Goal: Task Accomplishment & Management: Complete application form

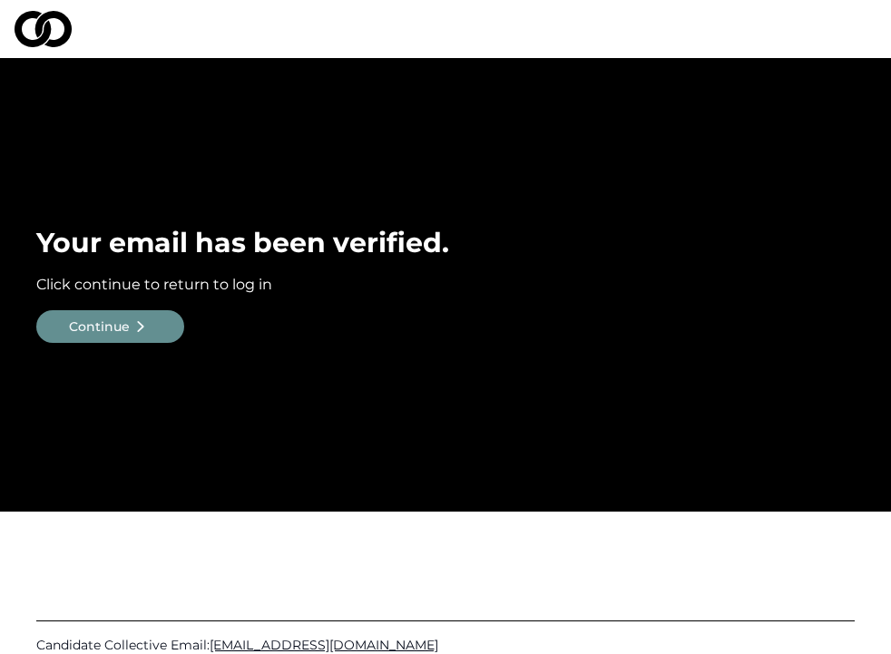
click at [126, 334] on div "Continue" at bounding box center [99, 326] width 61 height 18
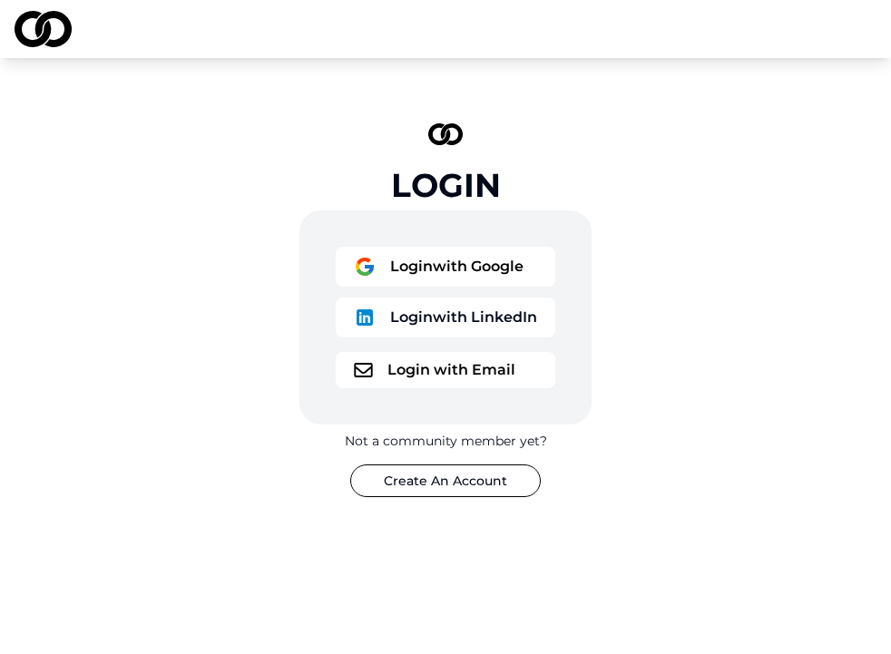
click at [429, 367] on button "Login with Email" at bounding box center [445, 370] width 219 height 36
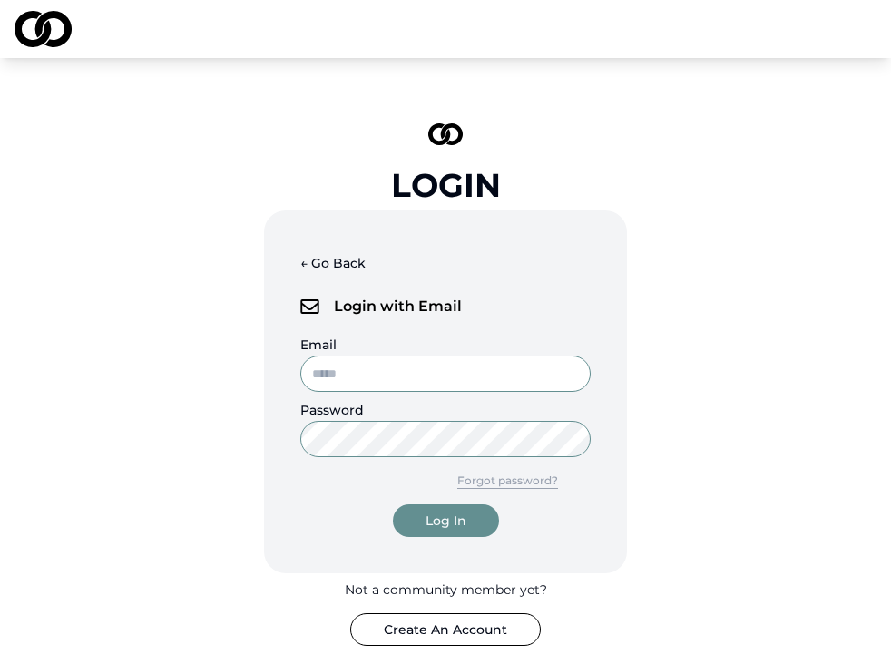
click at [429, 374] on input "Email" at bounding box center [445, 374] width 290 height 36
type input "**********"
click at [515, 480] on button "Forgot password?" at bounding box center [507, 480] width 166 height 33
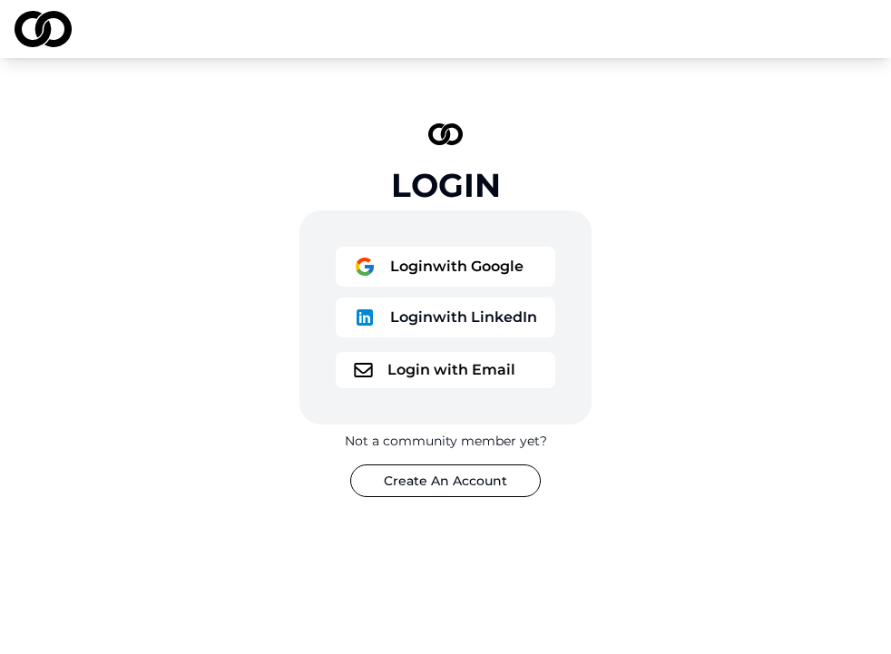
click at [424, 381] on button "Login with Email" at bounding box center [445, 370] width 219 height 36
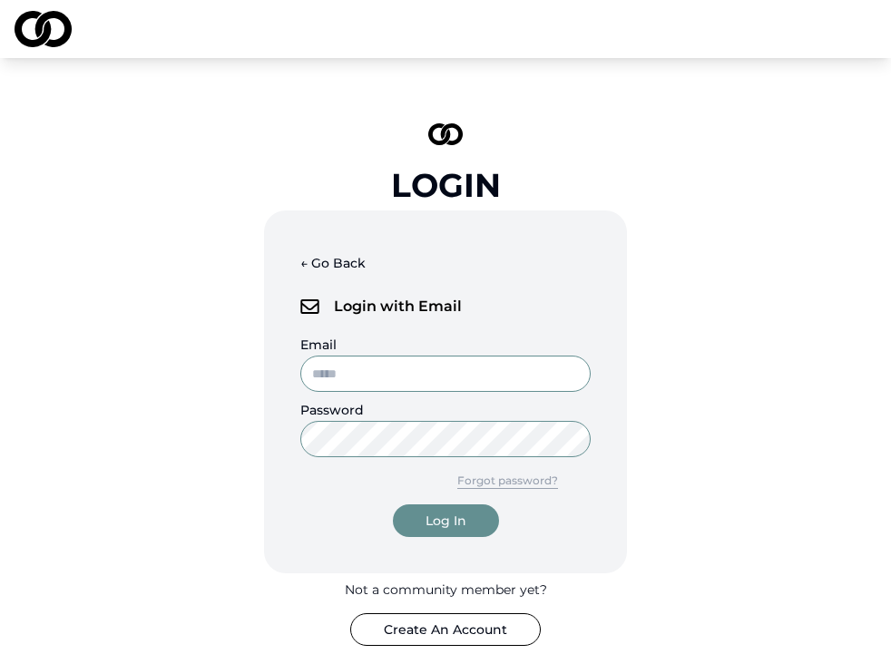
click at [416, 379] on input "Email" at bounding box center [445, 374] width 290 height 36
type input "**********"
click at [459, 527] on div "Log In" at bounding box center [445, 521] width 41 height 18
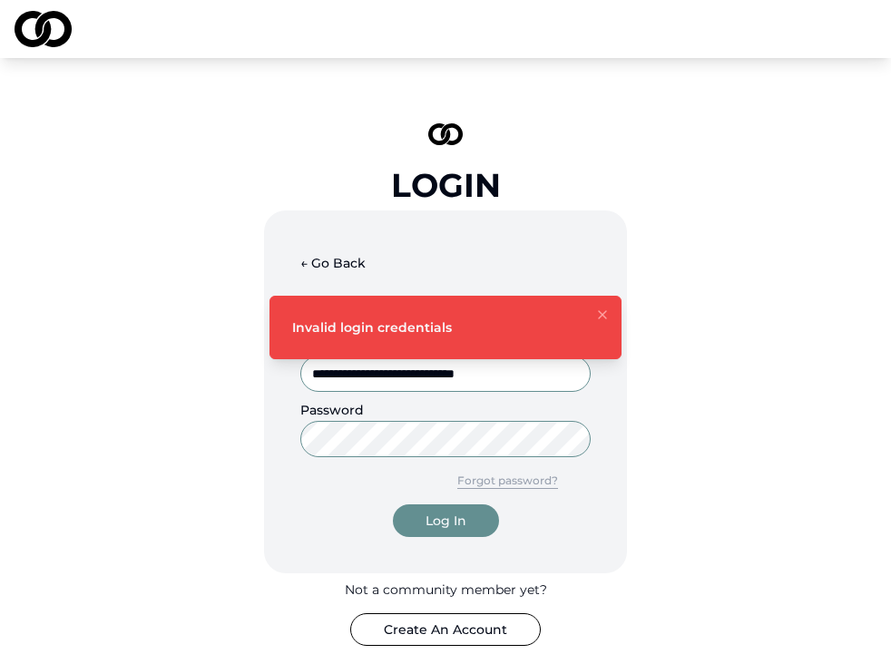
click at [519, 483] on button "Forgot password?" at bounding box center [507, 480] width 166 height 33
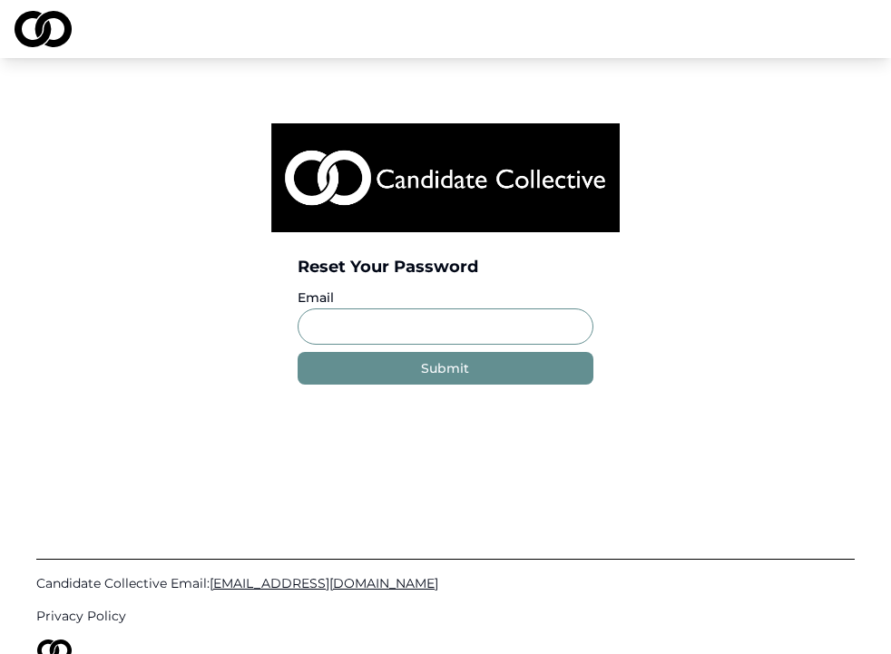
click at [407, 327] on input "Email" at bounding box center [445, 326] width 295 height 36
type input "**********"
click at [460, 370] on div "Submit" at bounding box center [445, 368] width 48 height 18
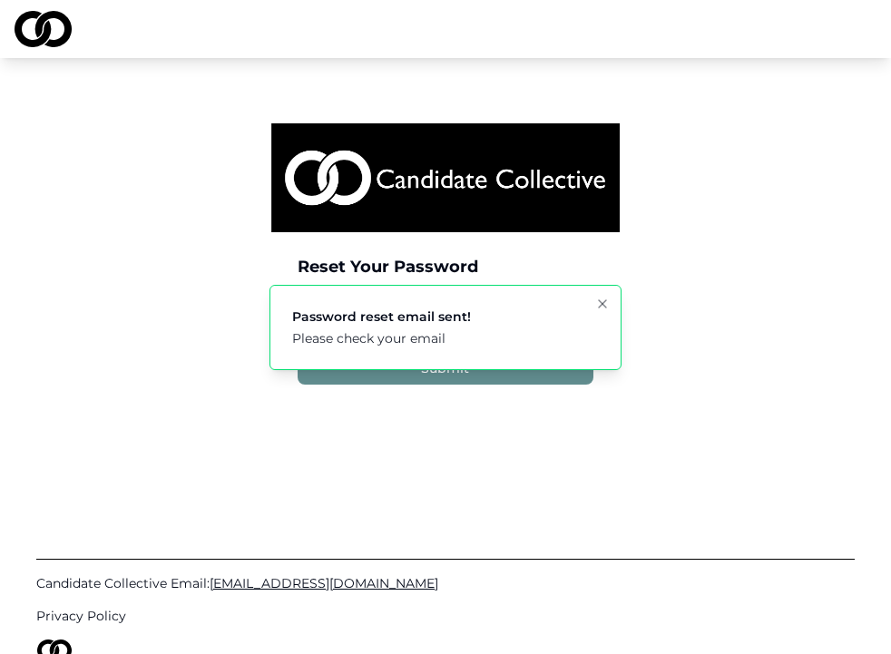
click at [600, 303] on icon "Notifications (F8)" at bounding box center [602, 304] width 15 height 15
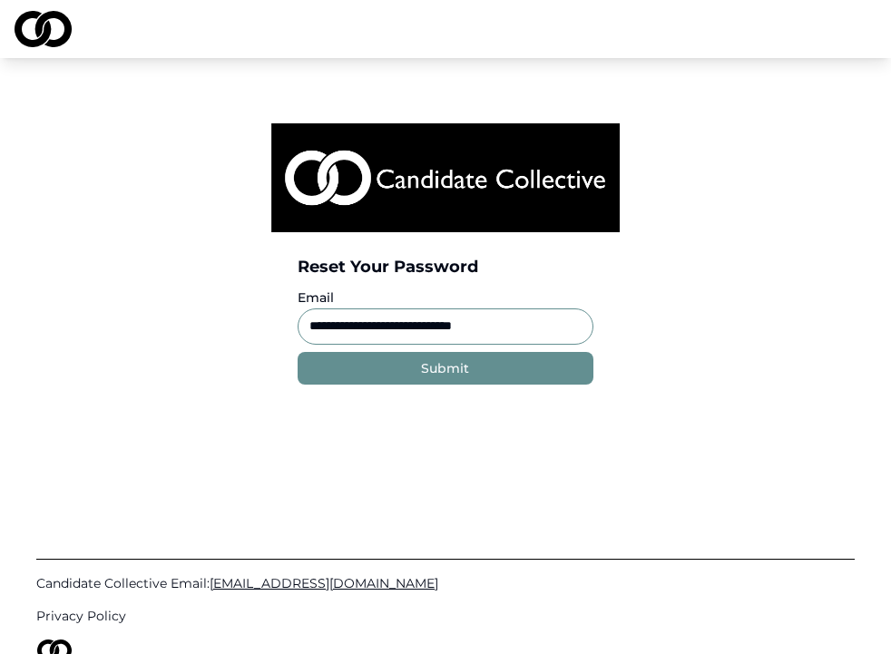
click at [471, 373] on button "Submit" at bounding box center [445, 368] width 295 height 33
click at [440, 369] on div "**********" at bounding box center [445, 327] width 891 height 654
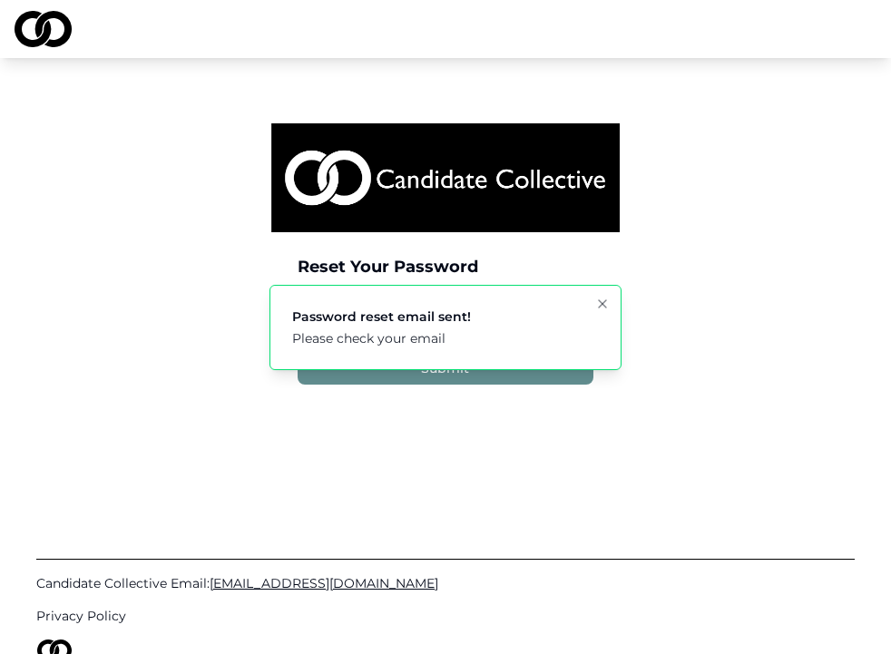
click at [599, 305] on icon "Notifications (F8)" at bounding box center [602, 304] width 15 height 15
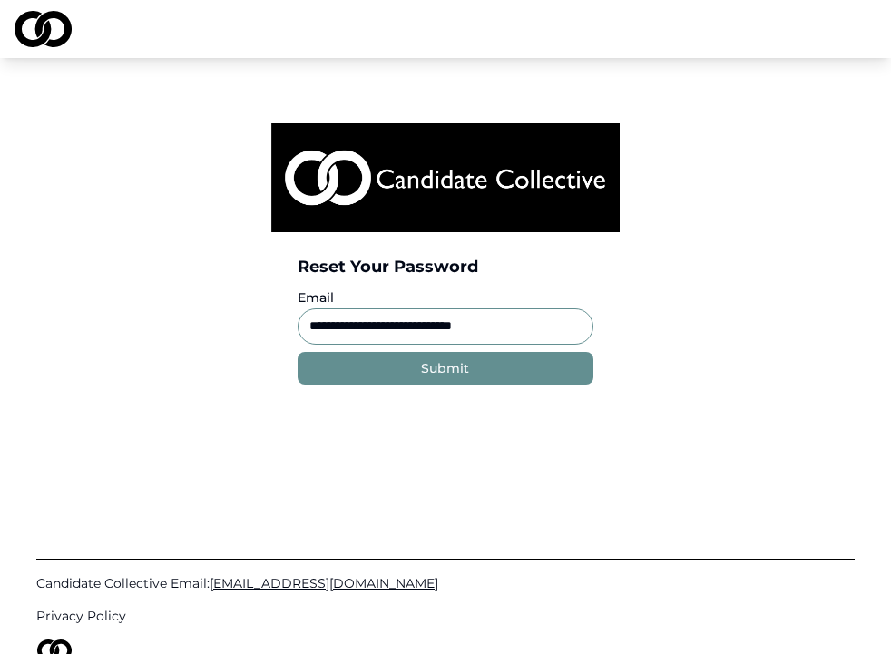
click at [451, 363] on div "Submit" at bounding box center [445, 368] width 48 height 18
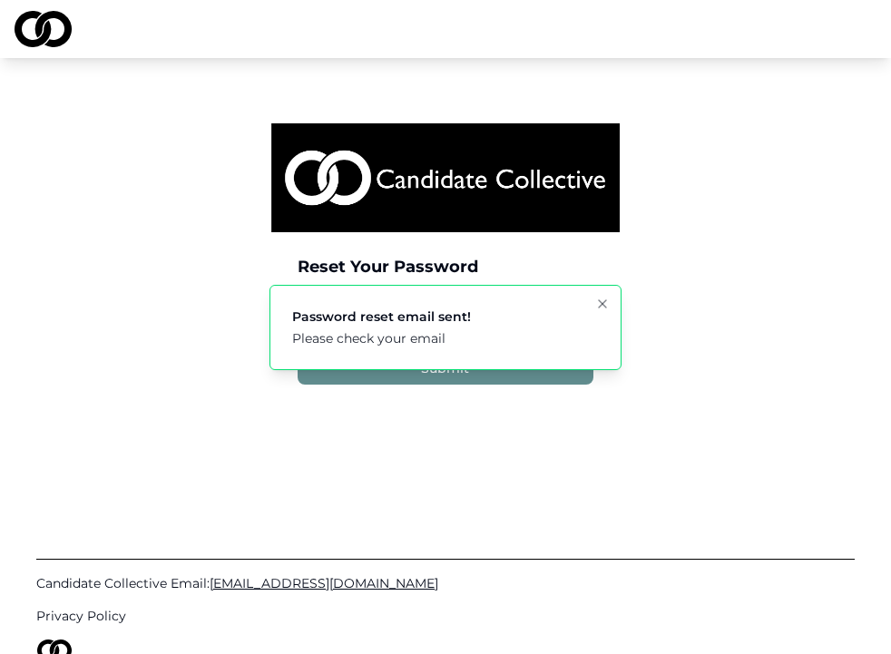
click at [599, 308] on icon "Notifications (F8)" at bounding box center [602, 304] width 15 height 15
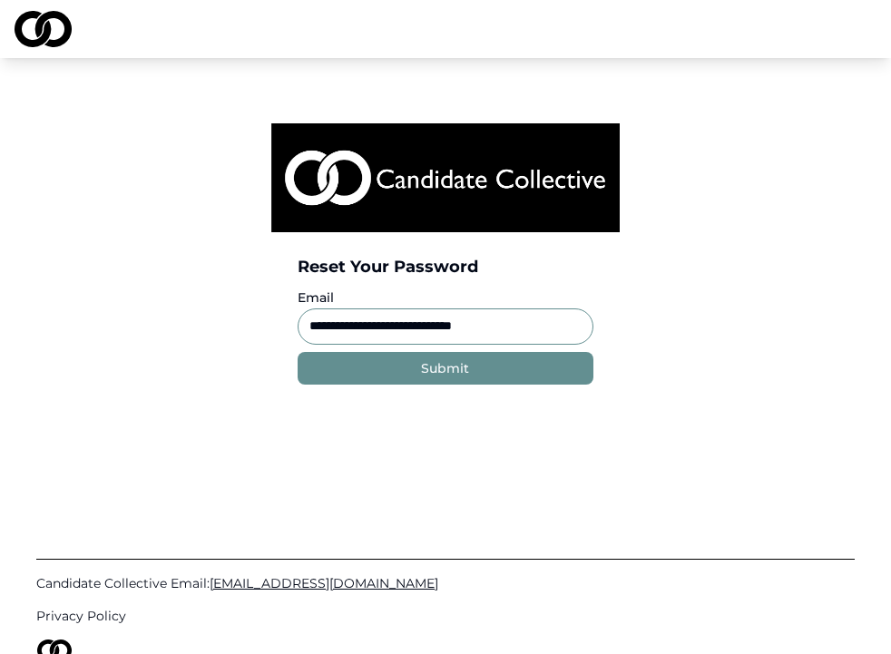
click at [507, 174] on img at bounding box center [445, 177] width 348 height 109
click at [46, 27] on img at bounding box center [43, 29] width 57 height 36
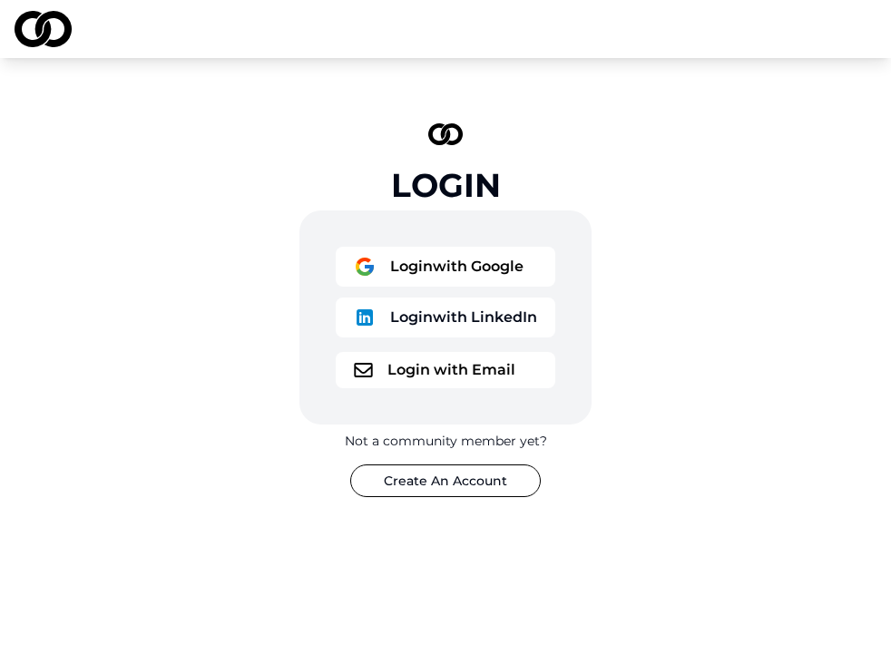
click at [467, 262] on button "Login with Google" at bounding box center [445, 267] width 219 height 40
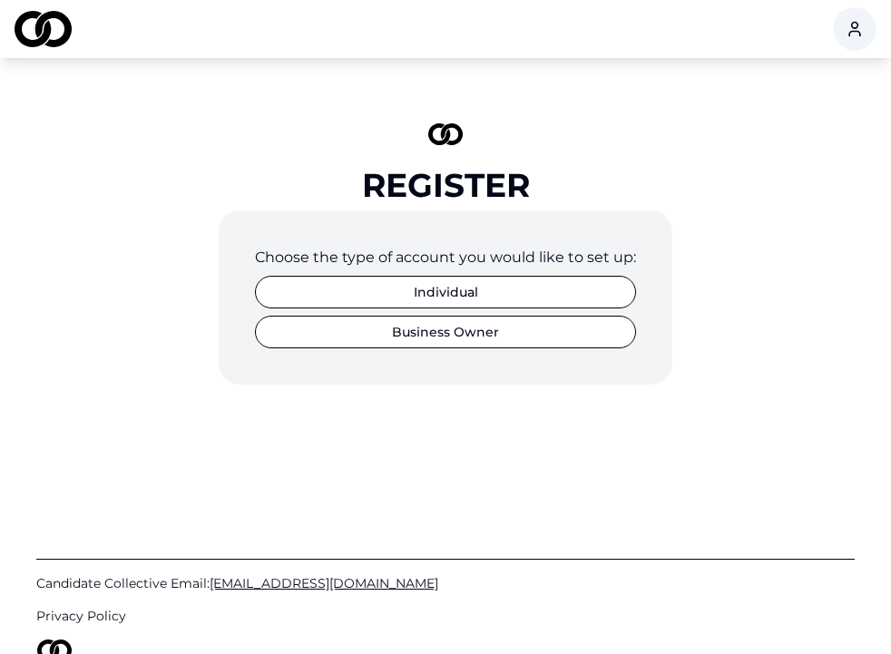
click at [439, 335] on button "Business Owner" at bounding box center [445, 332] width 381 height 33
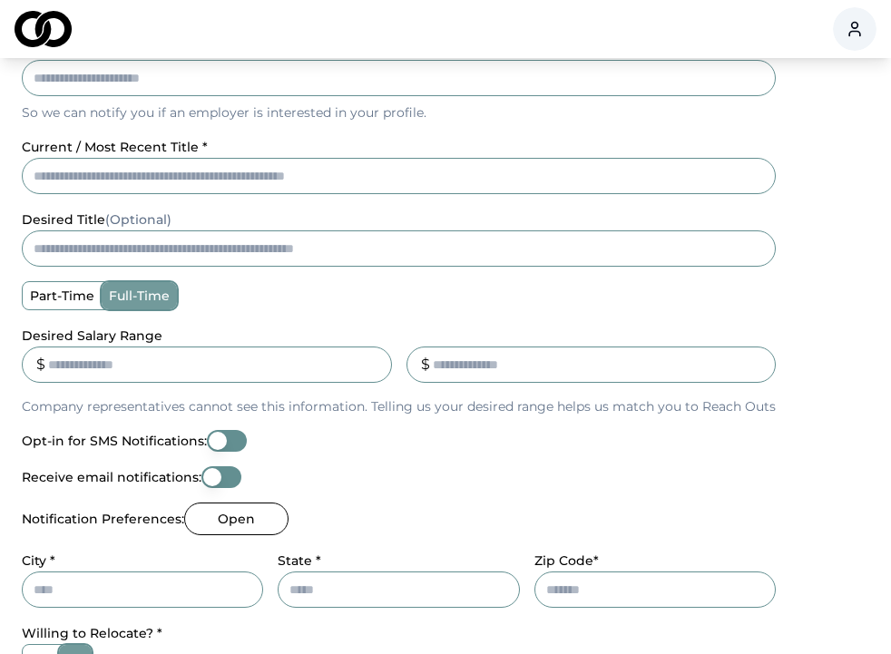
scroll to position [395, 0]
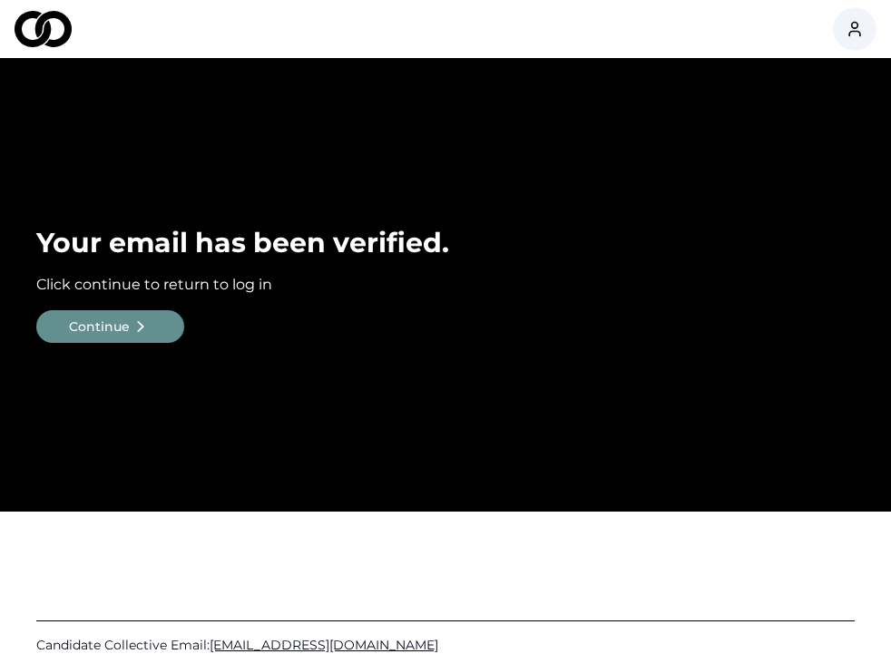
click at [119, 323] on div "Continue" at bounding box center [99, 326] width 61 height 18
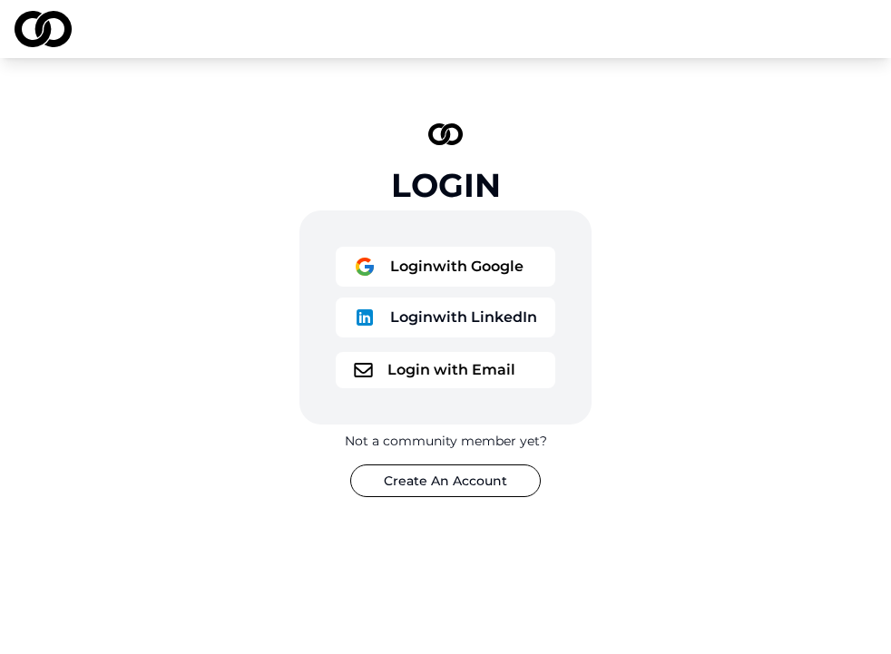
click at [449, 278] on button "Login with Google" at bounding box center [445, 267] width 219 height 40
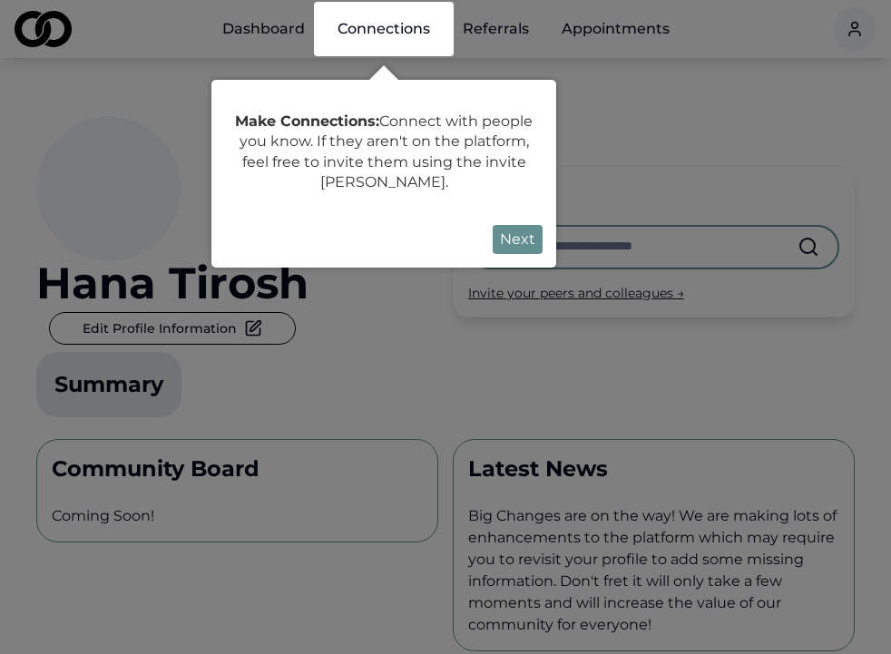
click at [519, 239] on button "Next" at bounding box center [518, 239] width 50 height 29
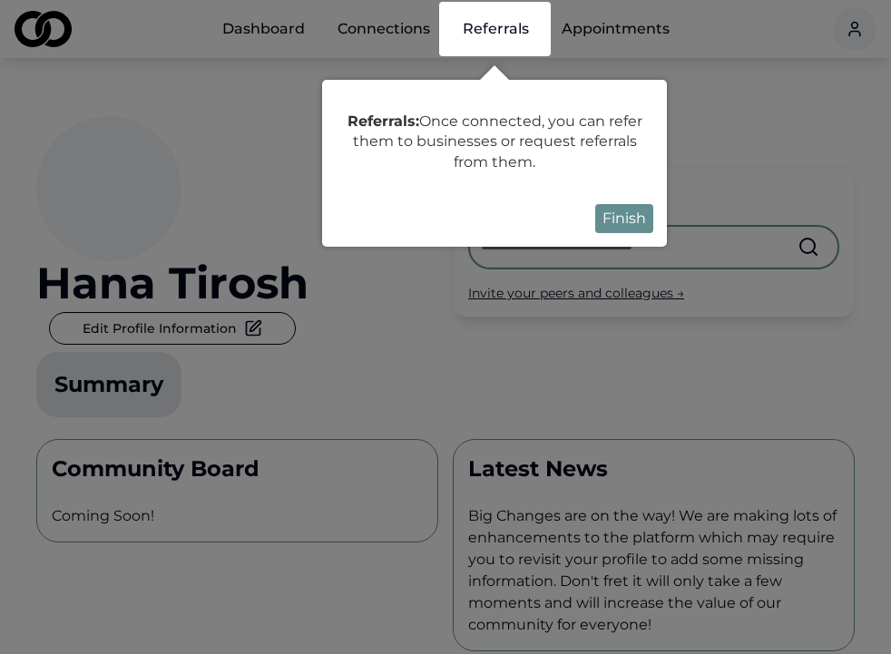
click at [614, 221] on button "Finish" at bounding box center [624, 218] width 58 height 29
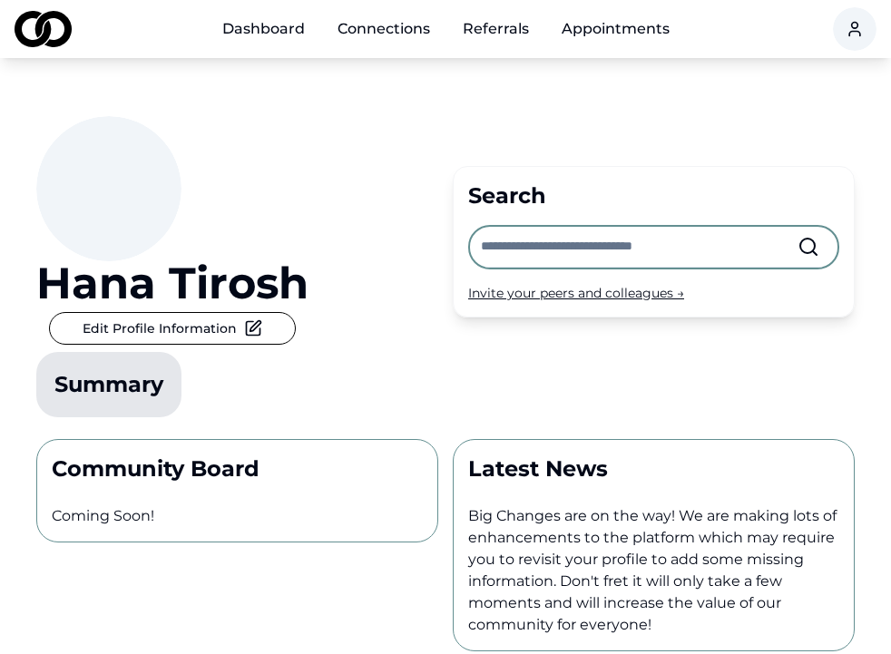
click at [399, 30] on link "Connections" at bounding box center [384, 29] width 122 height 36
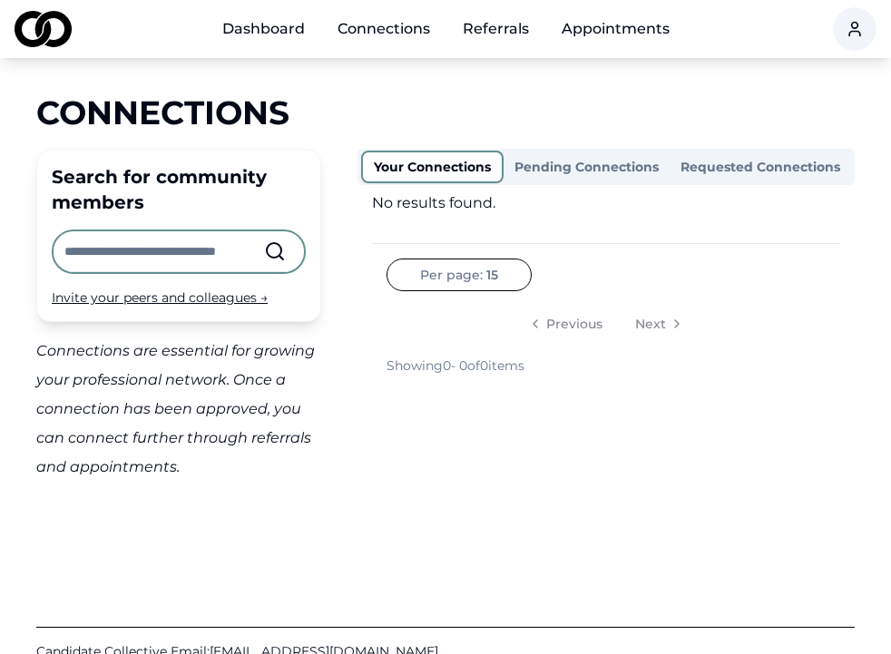
click at [287, 28] on link "Dashboard" at bounding box center [264, 29] width 112 height 36
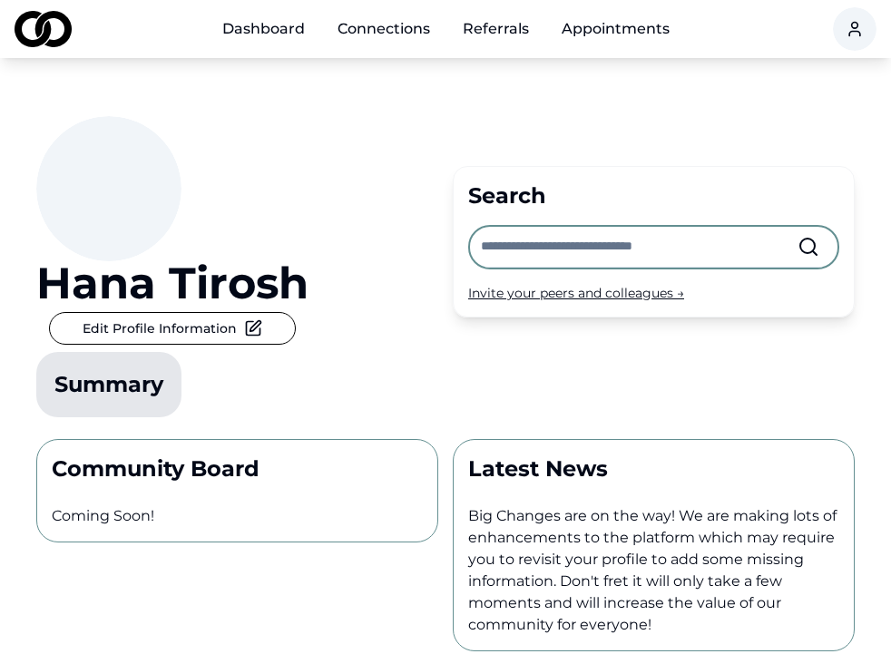
click at [590, 36] on link "Appointments" at bounding box center [615, 29] width 137 height 36
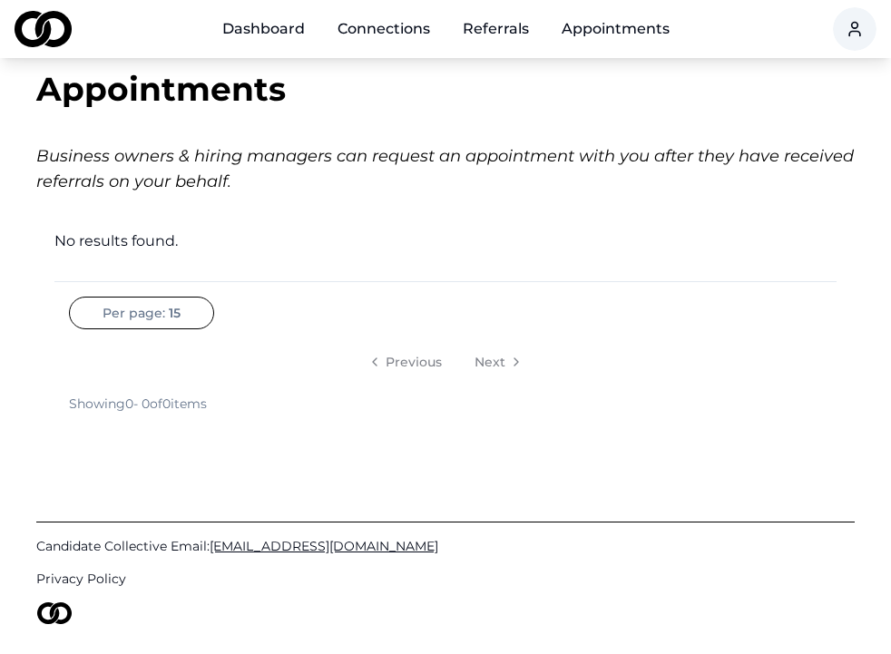
scroll to position [81, 0]
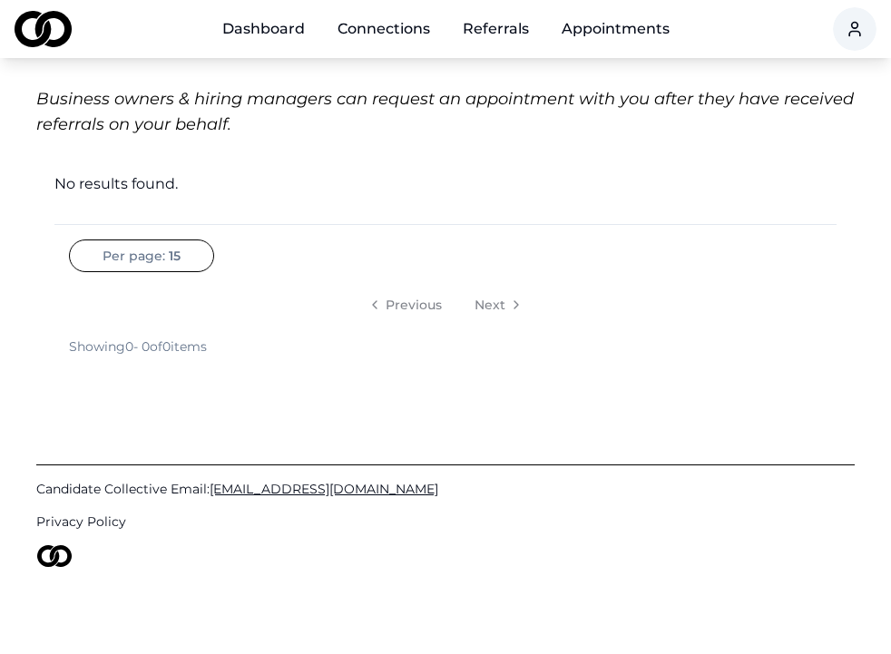
click at [506, 26] on link "Referrals" at bounding box center [495, 29] width 95 height 36
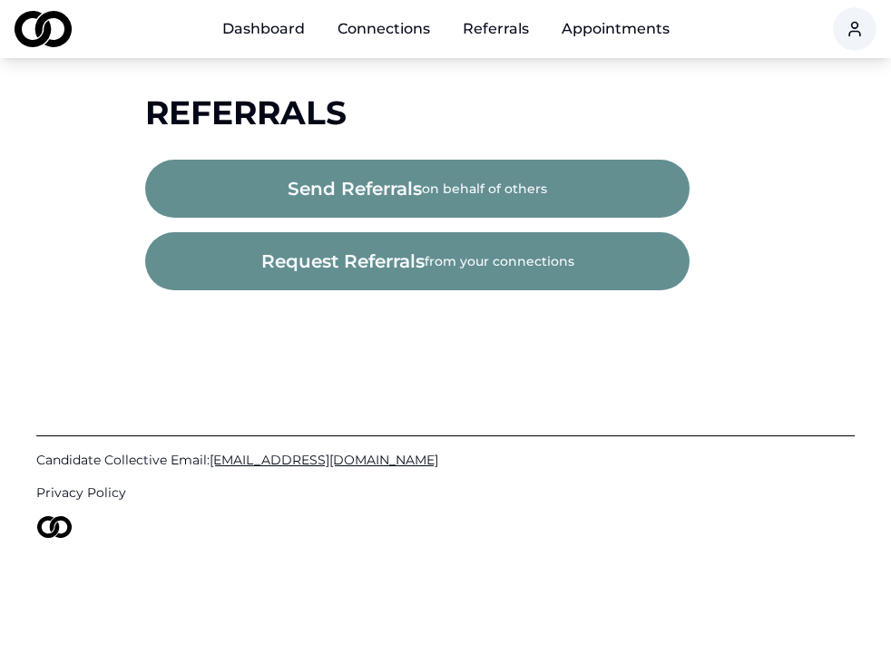
click at [387, 23] on link "Connections" at bounding box center [384, 29] width 122 height 36
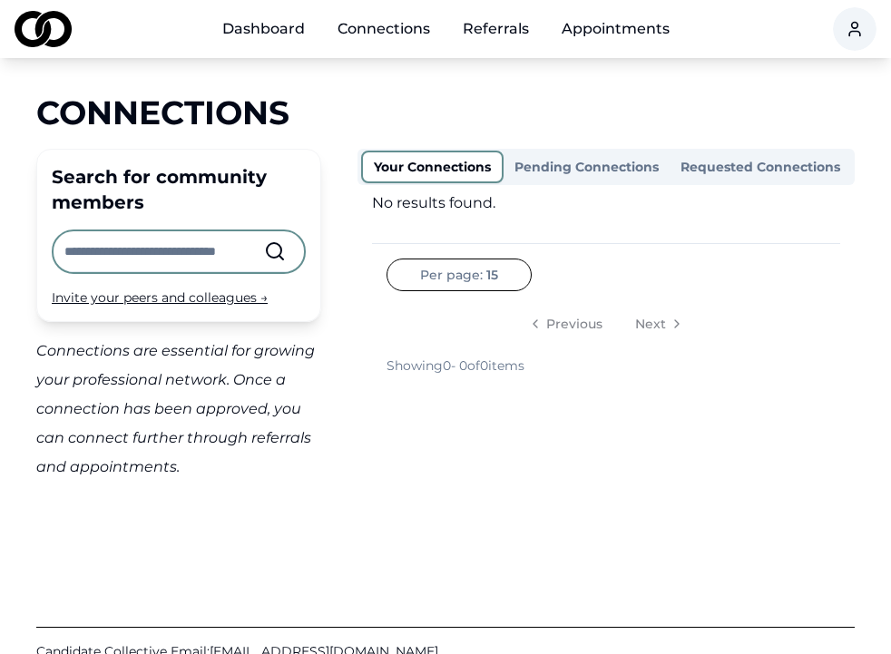
click at [289, 29] on link "Dashboard" at bounding box center [264, 29] width 112 height 36
